Goal: Find specific page/section: Find specific page/section

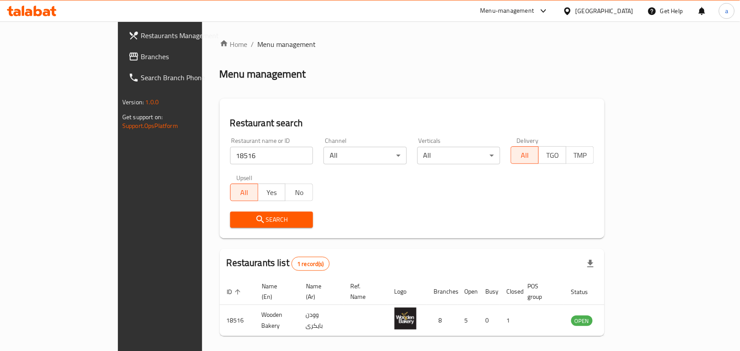
click at [572, 15] on icon at bounding box center [567, 11] width 9 height 9
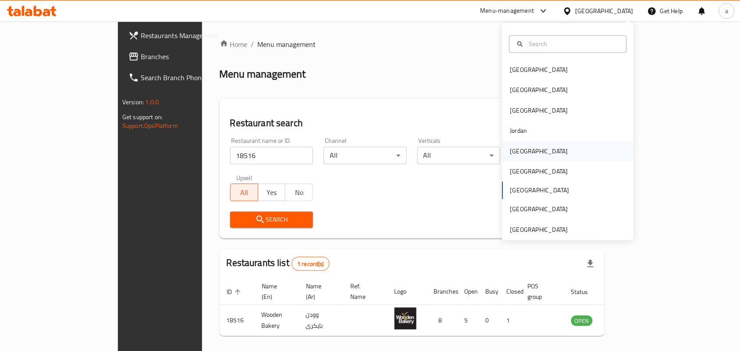
click at [516, 149] on div "[GEOGRAPHIC_DATA]" at bounding box center [539, 151] width 58 height 10
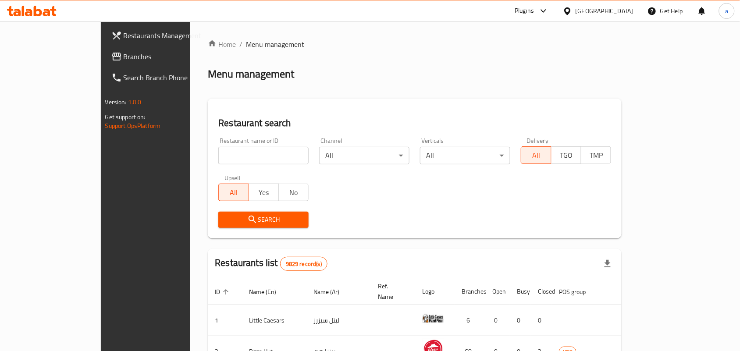
click at [124, 55] on span "Branches" at bounding box center [171, 56] width 94 height 11
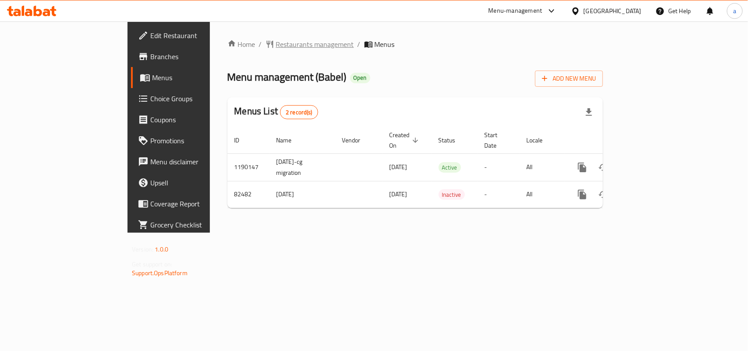
click at [276, 44] on span "Restaurants management" at bounding box center [315, 44] width 78 height 11
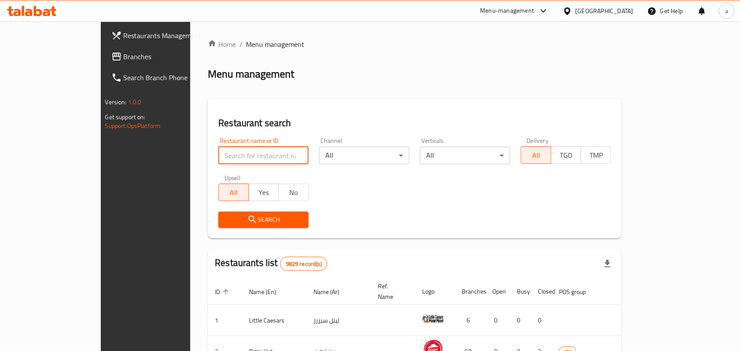
click at [218, 149] on input "search" at bounding box center [263, 156] width 90 height 18
paste input "600486"
type input "600486"
click button "Search" at bounding box center [263, 220] width 90 height 16
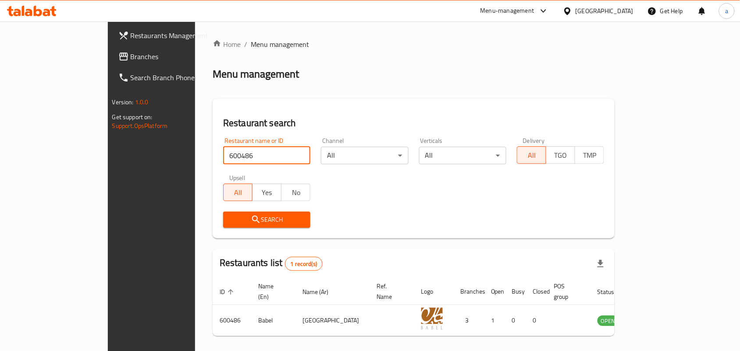
click at [131, 59] on span "Branches" at bounding box center [178, 56] width 94 height 11
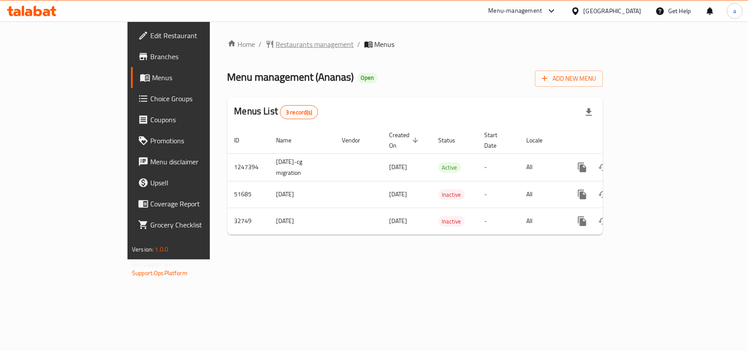
click at [276, 40] on span "Restaurants management" at bounding box center [315, 44] width 78 height 11
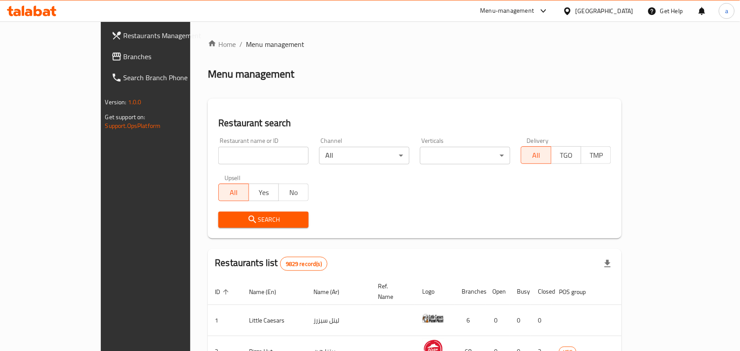
click at [245, 160] on input "search" at bounding box center [263, 156] width 90 height 18
paste input "16649"
type input "16649"
click button "Search" at bounding box center [263, 220] width 90 height 16
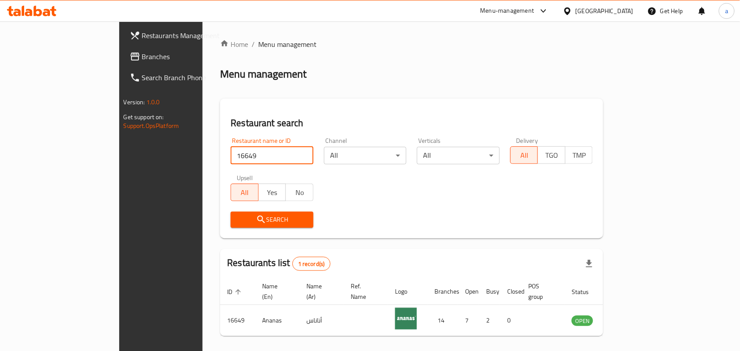
click at [575, 10] on div at bounding box center [569, 11] width 13 height 10
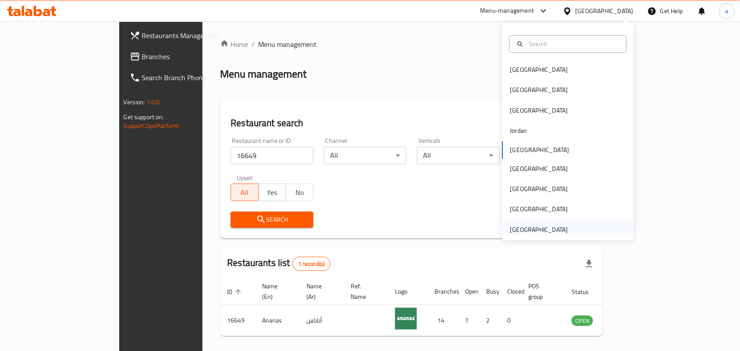
click at [530, 231] on div "[GEOGRAPHIC_DATA]" at bounding box center [539, 230] width 58 height 10
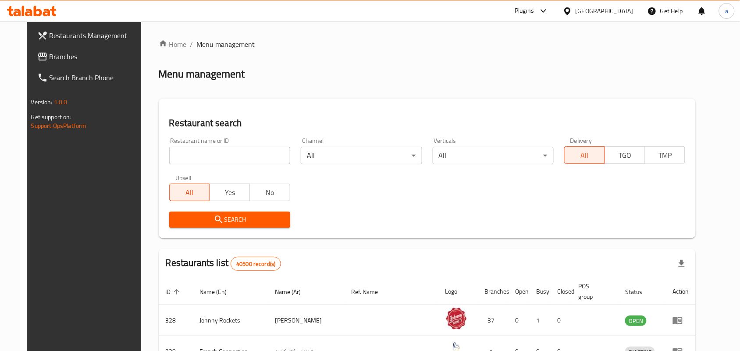
click at [50, 58] on span "Branches" at bounding box center [97, 56] width 94 height 11
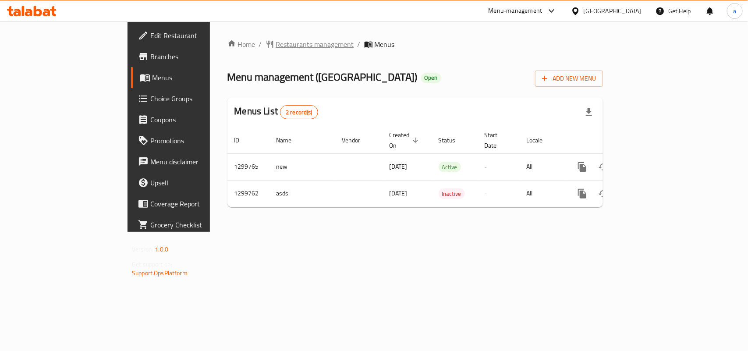
click at [276, 45] on span "Restaurants management" at bounding box center [315, 44] width 78 height 11
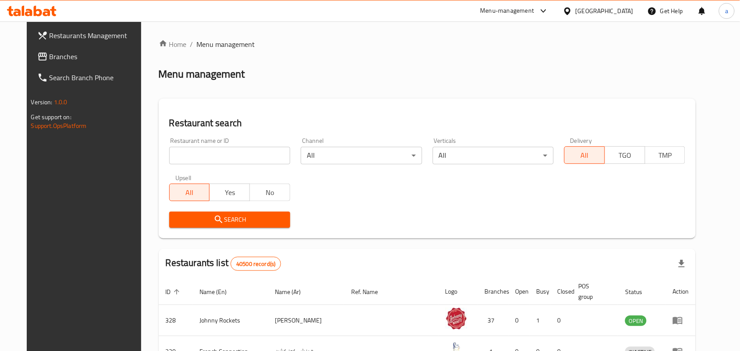
click at [204, 155] on input "search" at bounding box center [229, 156] width 121 height 18
paste input "701505"
type input "701505"
click button "Search" at bounding box center [229, 220] width 121 height 16
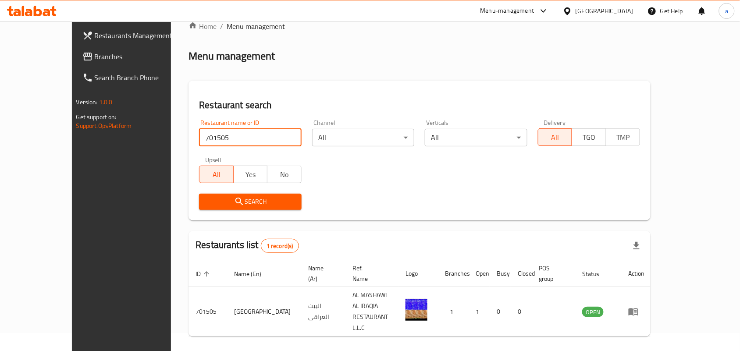
scroll to position [23, 0]
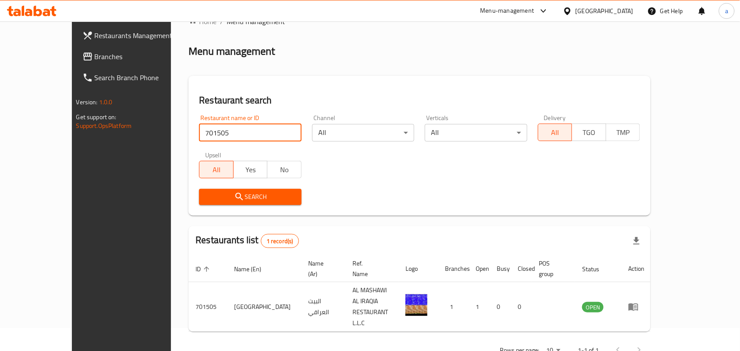
click at [95, 53] on span "Branches" at bounding box center [142, 56] width 94 height 11
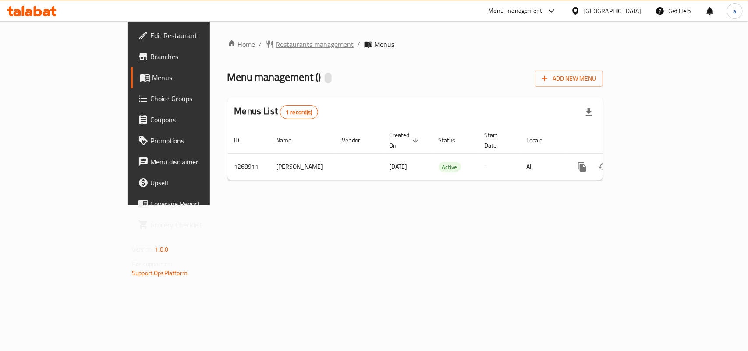
click at [276, 41] on span "Restaurants management" at bounding box center [315, 44] width 78 height 11
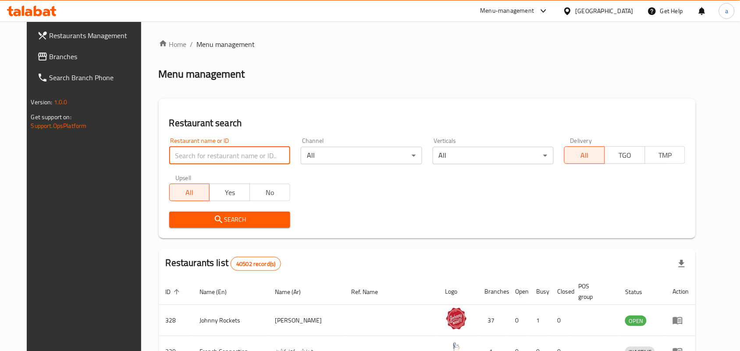
click at [187, 154] on input "search" at bounding box center [229, 156] width 121 height 18
paste input "688335"
type input "688335"
click button "Search" at bounding box center [229, 220] width 121 height 16
